Goal: Navigation & Orientation: Find specific page/section

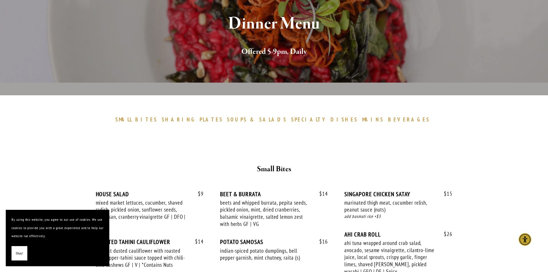
scroll to position [86, 0]
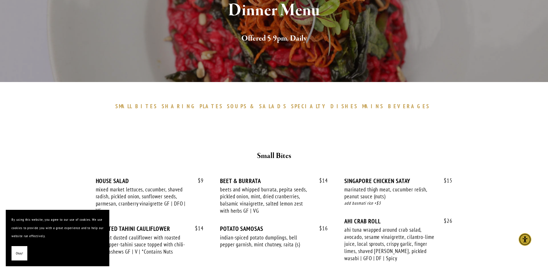
click at [19, 252] on span "Okay!" at bounding box center [19, 253] width 7 height 8
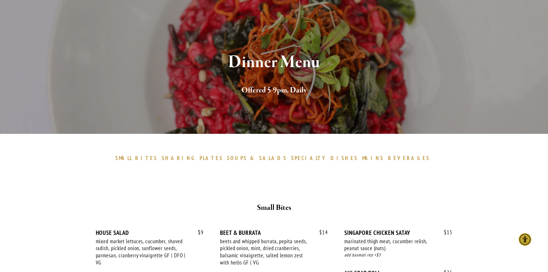
scroll to position [0, 0]
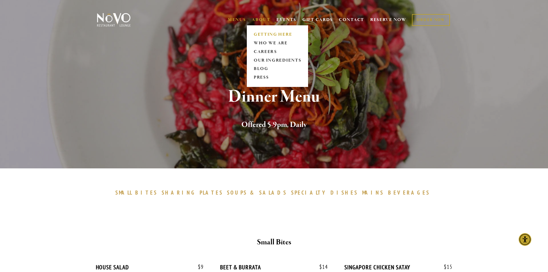
click at [260, 34] on link "GETTING HERE" at bounding box center [277, 34] width 51 height 9
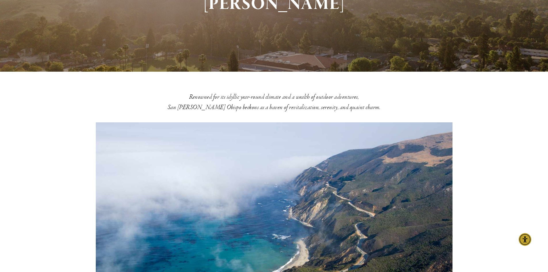
scroll to position [29, 0]
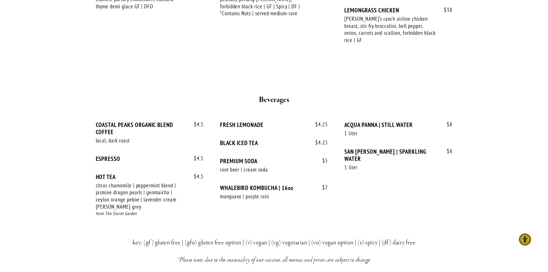
scroll to position [969, 0]
